Goal: Transaction & Acquisition: Book appointment/travel/reservation

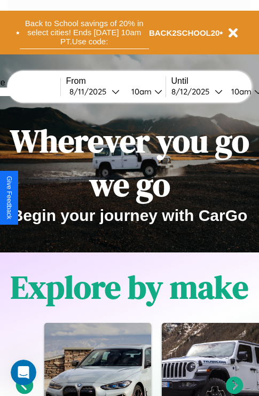
click at [84, 33] on button "Back to School savings of 20% in select cities! Ends 9/1 at 10am PT. Use code:" at bounding box center [84, 32] width 129 height 33
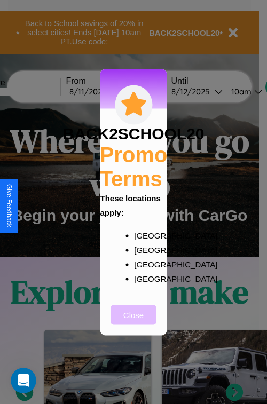
click at [134, 322] on button "Close" at bounding box center [133, 315] width 45 height 20
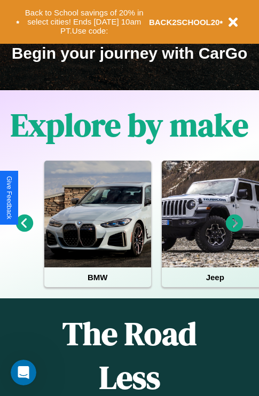
scroll to position [165, 0]
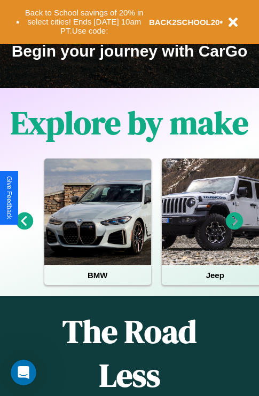
click at [235, 229] on icon at bounding box center [235, 222] width 18 height 18
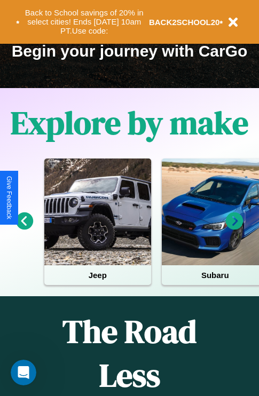
click at [24, 229] on icon at bounding box center [25, 222] width 18 height 18
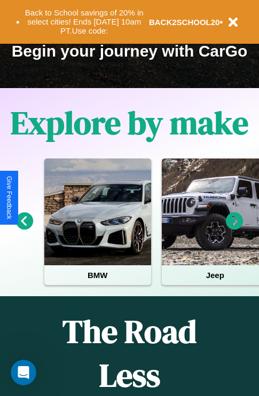
click at [235, 229] on icon at bounding box center [235, 222] width 18 height 18
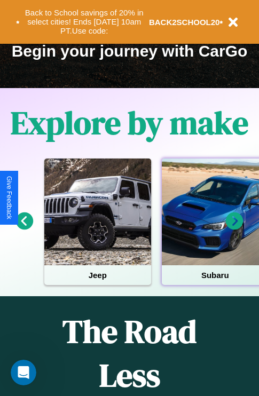
click at [214, 229] on div at bounding box center [215, 212] width 107 height 107
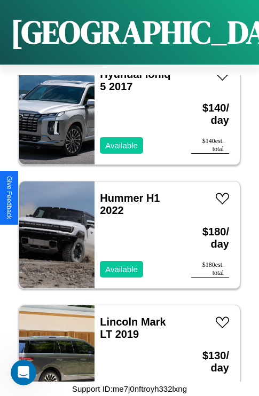
scroll to position [3015, 0]
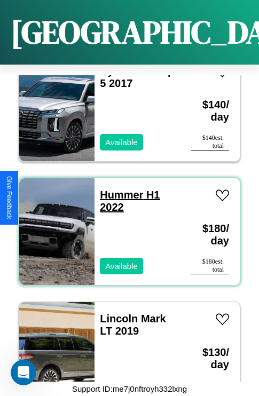
click at [118, 189] on link "Hummer H1 2022" at bounding box center [130, 201] width 60 height 24
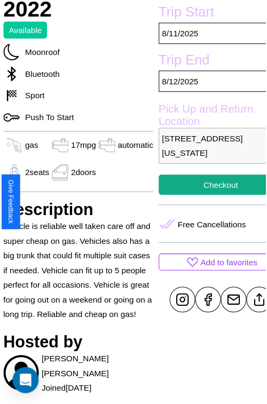
scroll to position [342, 45]
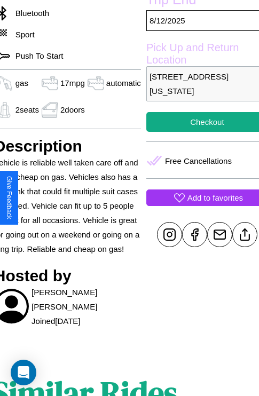
click at [198, 198] on p "Add to favorites" at bounding box center [216, 198] width 56 height 14
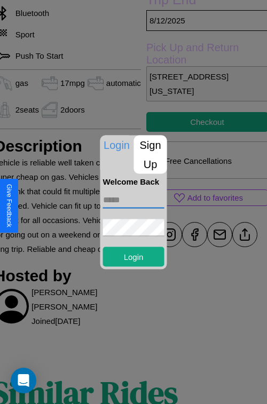
click at [134, 202] on input "text" at bounding box center [133, 199] width 61 height 17
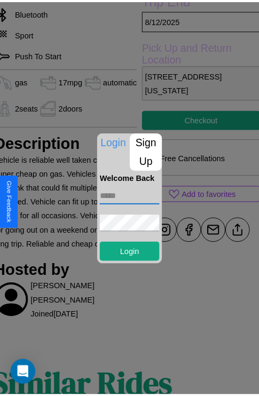
scroll to position [375, 45]
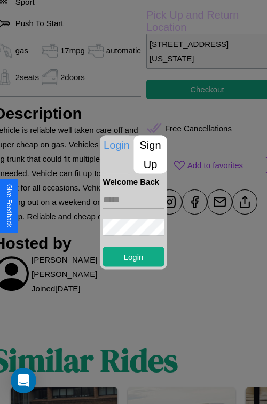
click at [236, 202] on div at bounding box center [133, 202] width 267 height 404
